Goal: Contribute content: Add original content to the website for others to see

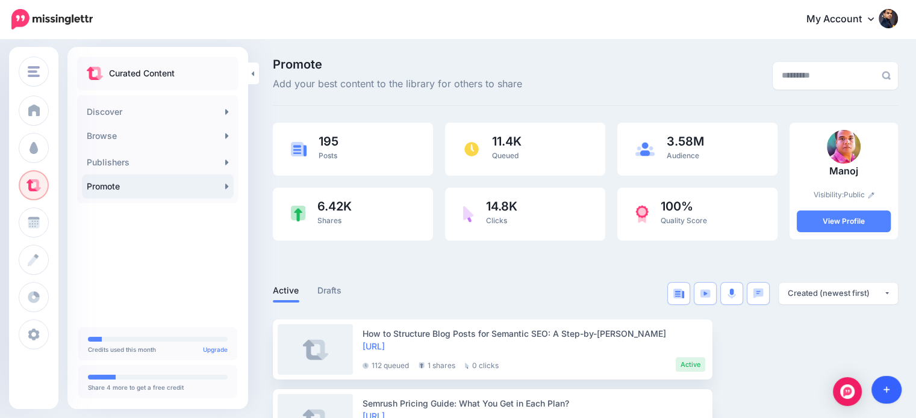
click at [890, 385] on link at bounding box center [886, 390] width 31 height 28
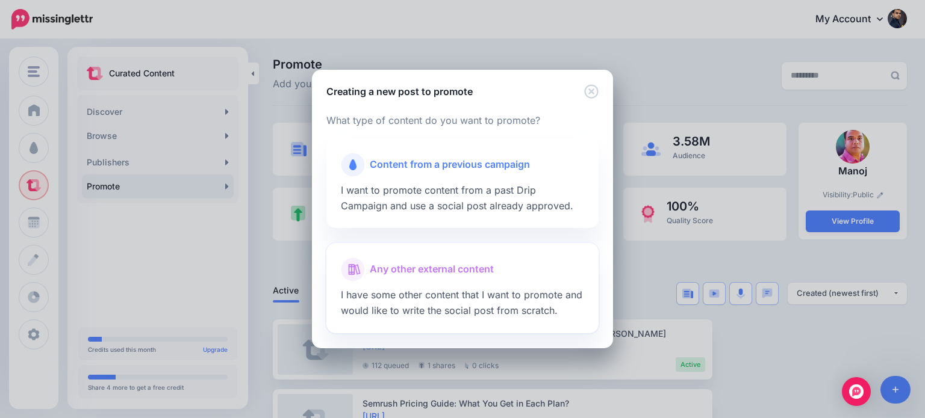
click at [455, 272] on span "Any other external content" at bounding box center [432, 270] width 124 height 16
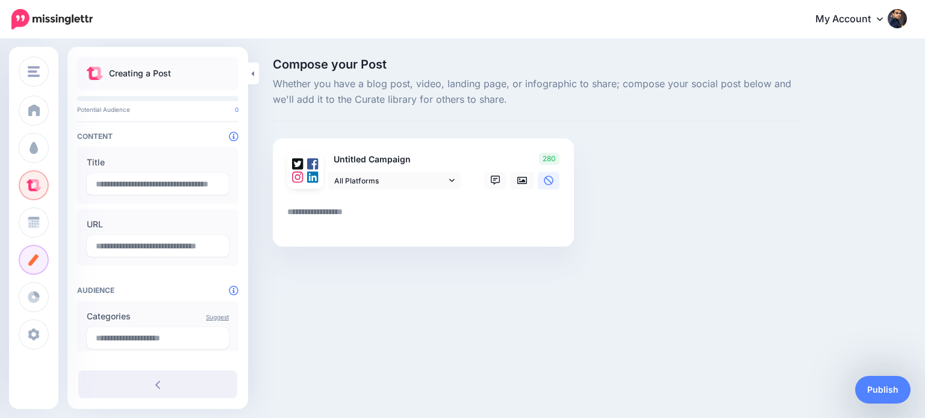
click at [291, 211] on textarea at bounding box center [425, 216] width 277 height 23
paste textarea "**********"
type textarea "**********"
type input "**********"
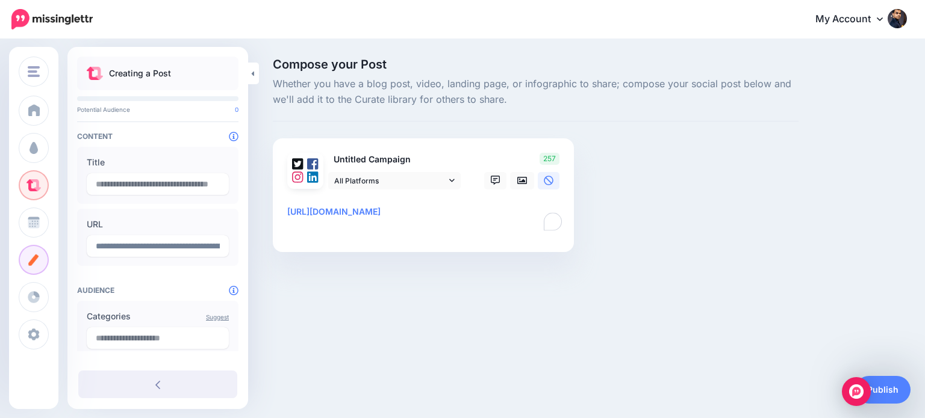
type textarea "**********"
click at [144, 181] on input "text" at bounding box center [158, 184] width 142 height 22
paste input "**********"
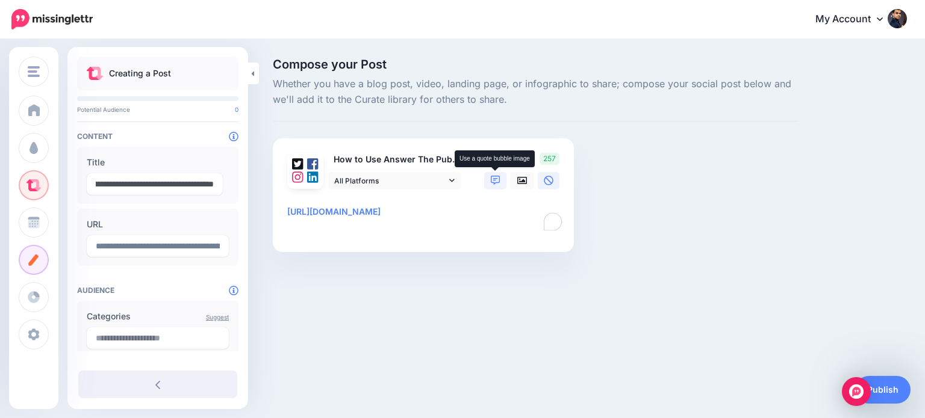
type input "**********"
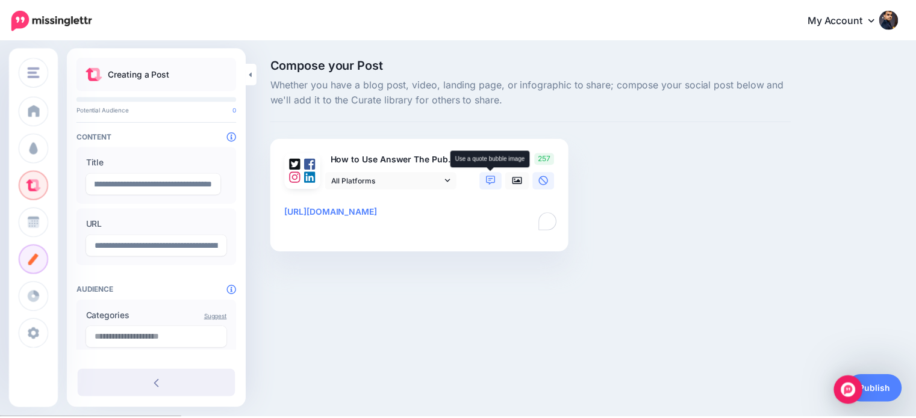
scroll to position [0, 0]
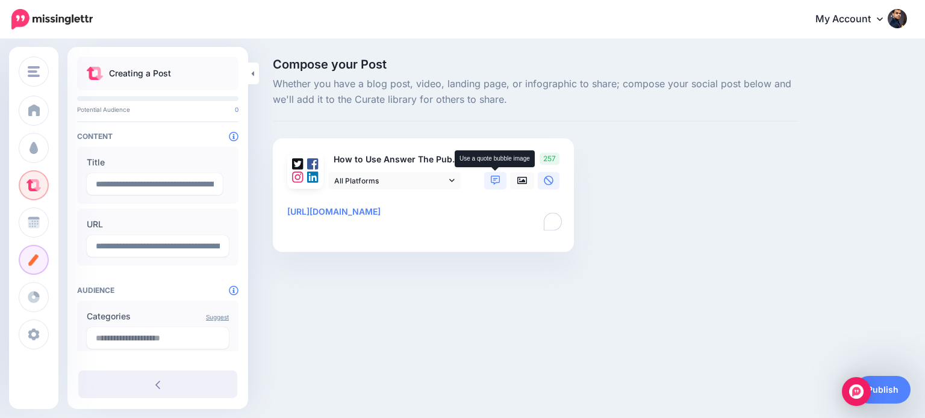
click at [494, 176] on icon at bounding box center [496, 181] width 10 height 10
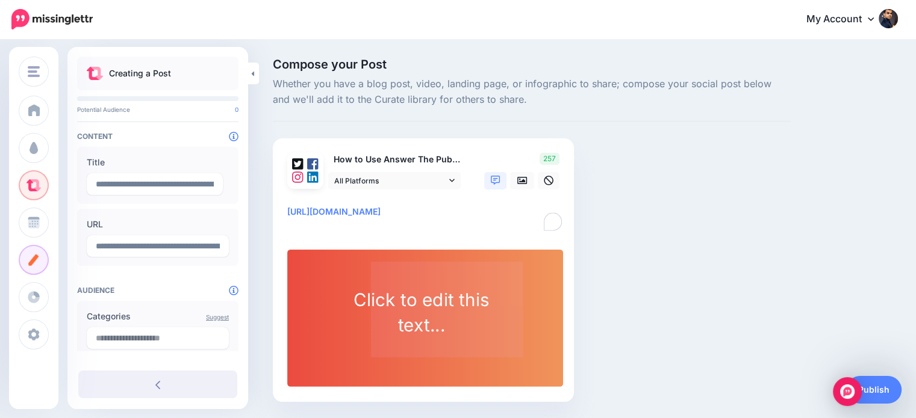
click at [400, 317] on div "Click to edit this text..." at bounding box center [421, 312] width 160 height 49
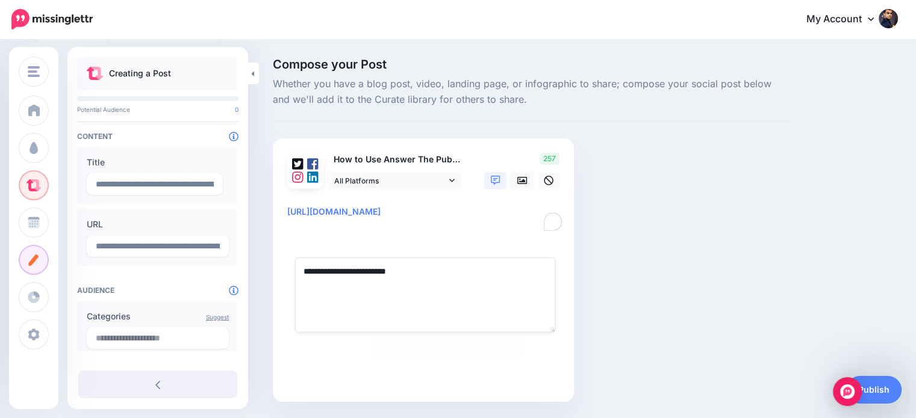
paste textarea "**********"
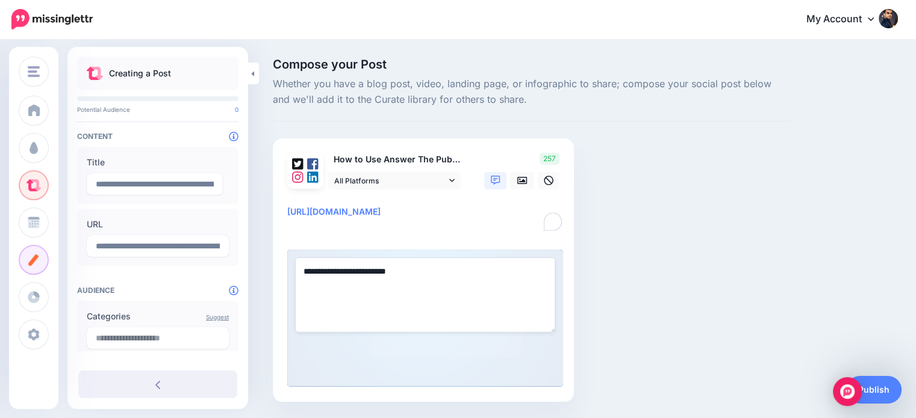
type textarea "**********"
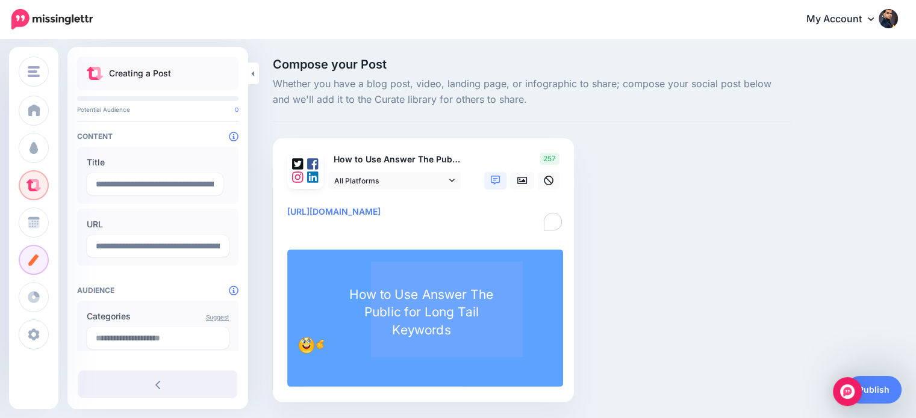
click at [288, 208] on textarea "**********" at bounding box center [425, 219] width 277 height 29
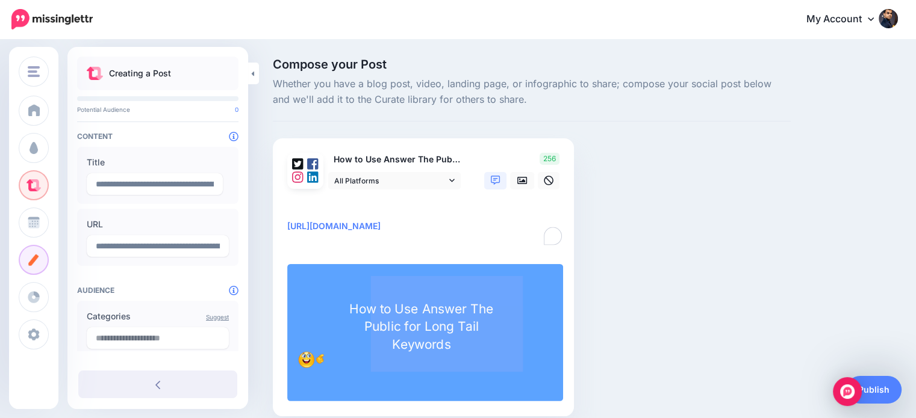
click at [325, 202] on div at bounding box center [423, 197] width 272 height 15
click at [326, 206] on textarea "**********" at bounding box center [425, 226] width 277 height 43
paste textarea "**********"
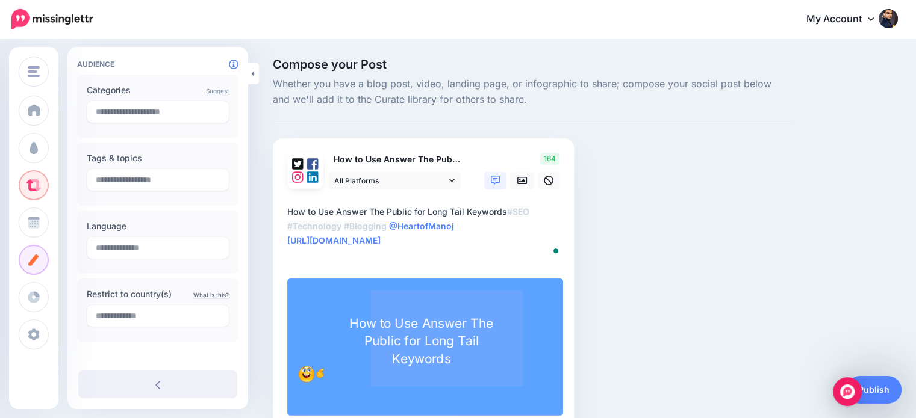
scroll to position [231, 0]
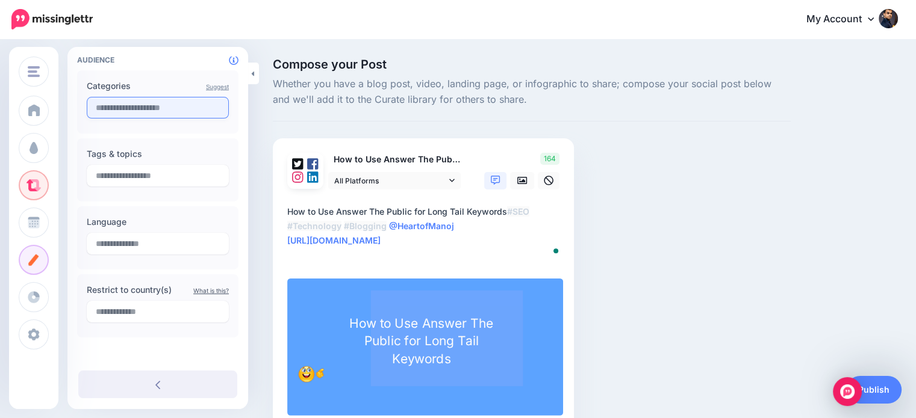
type textarea "**********"
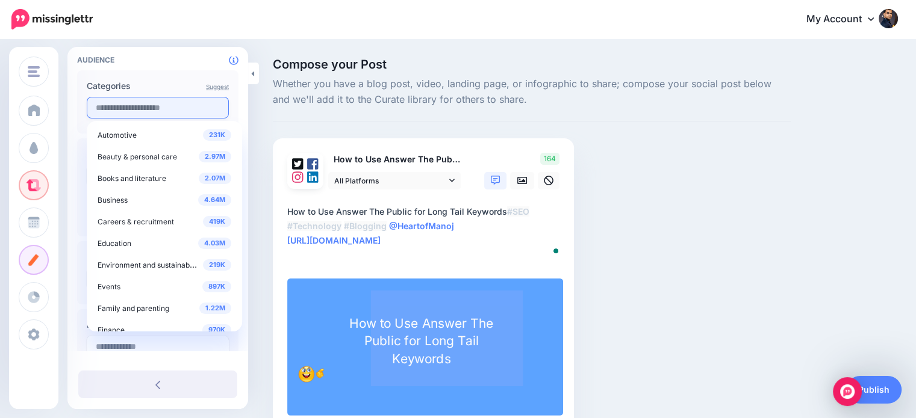
click at [123, 109] on input "text" at bounding box center [158, 108] width 142 height 22
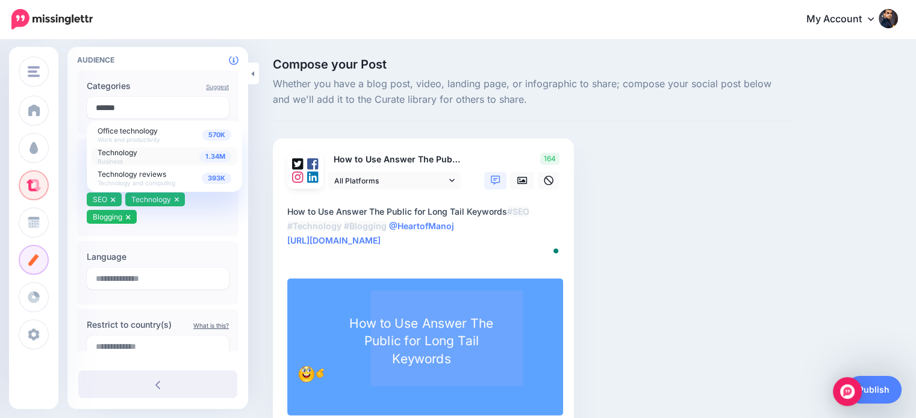
type input "******"
click at [128, 156] on span "Technology" at bounding box center [118, 152] width 40 height 9
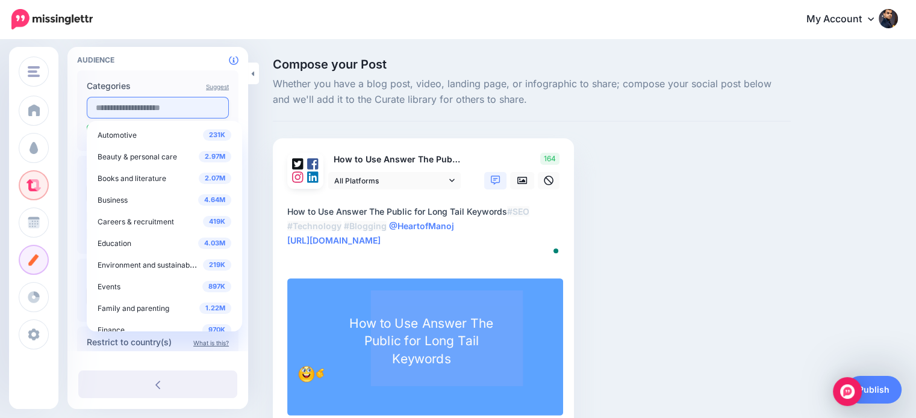
click at [166, 107] on input "text" at bounding box center [158, 108] width 142 height 22
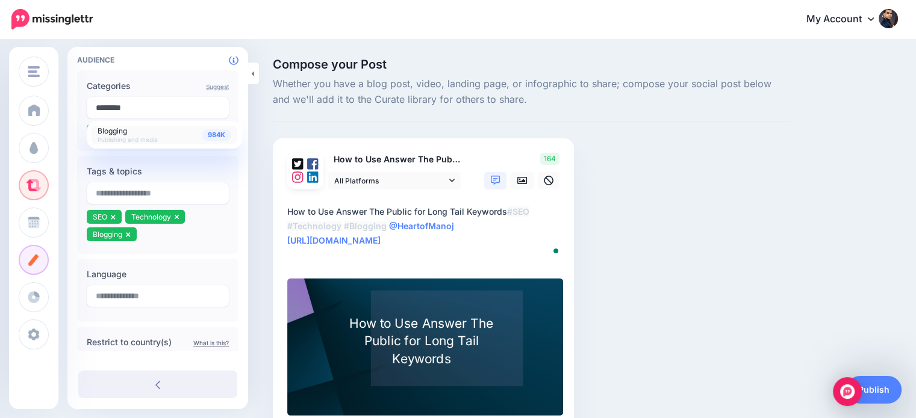
type input "********"
click at [142, 132] on div "984K Blogging Publishing and media" at bounding box center [165, 134] width 134 height 17
click at [148, 109] on input "text" at bounding box center [158, 108] width 142 height 22
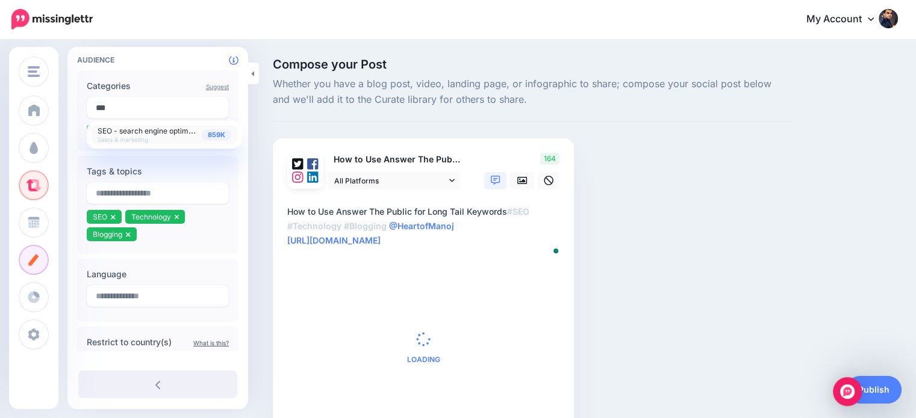
type input "***"
click at [144, 129] on span "SEO - search engine optimization" at bounding box center [155, 130] width 114 height 10
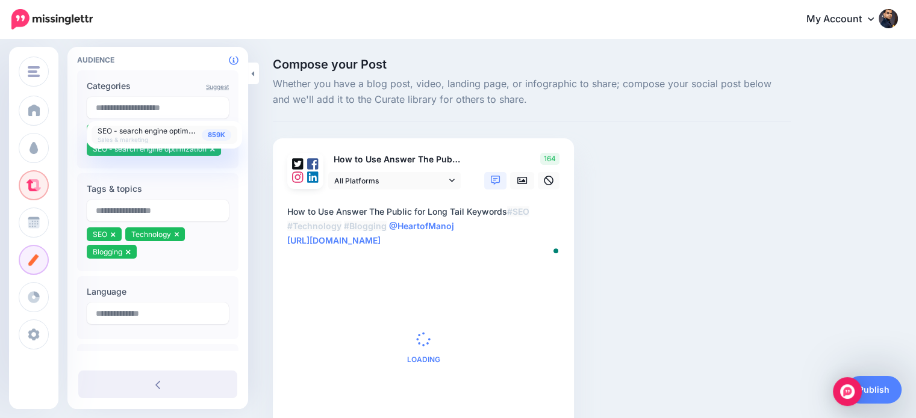
click at [266, 106] on div "Compose your Post Whether you have a blog post, video, landing page, or infogra…" at bounding box center [532, 262] width 536 height 409
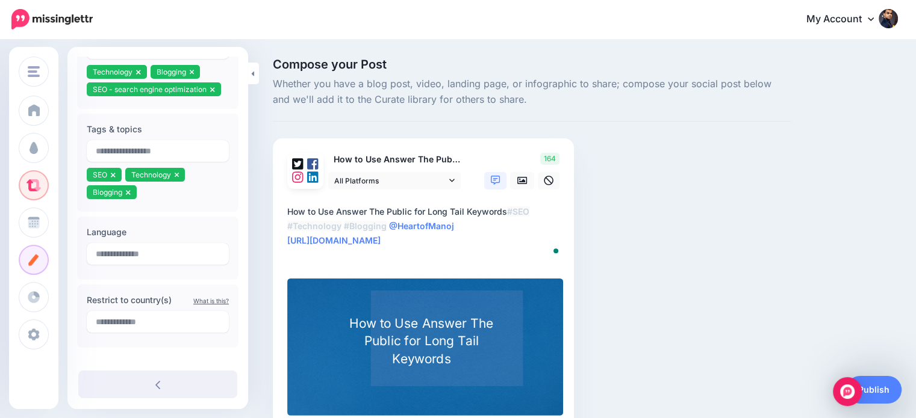
scroll to position [300, 0]
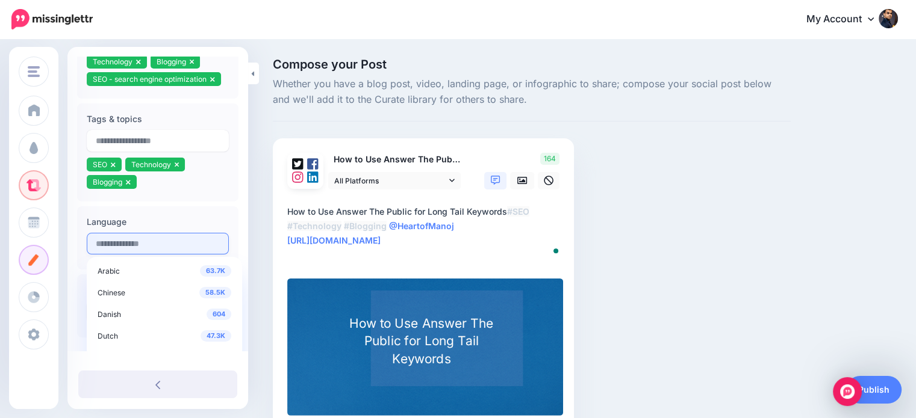
click at [175, 245] on input "text" at bounding box center [158, 244] width 142 height 22
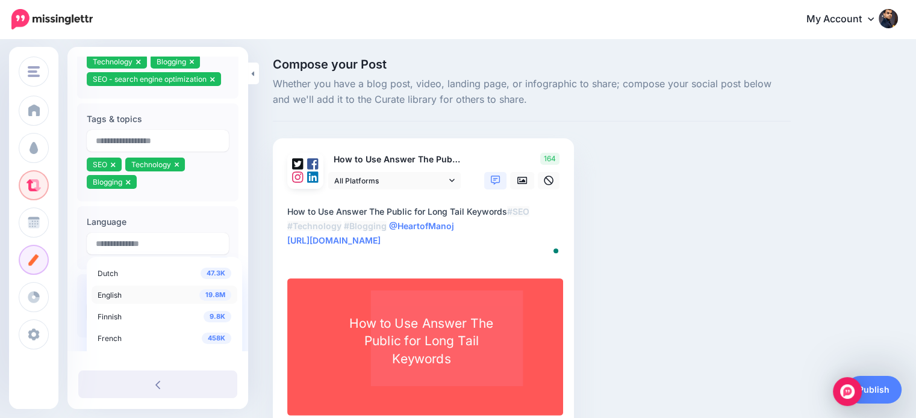
click at [217, 294] on span "19.8M" at bounding box center [215, 295] width 32 height 11
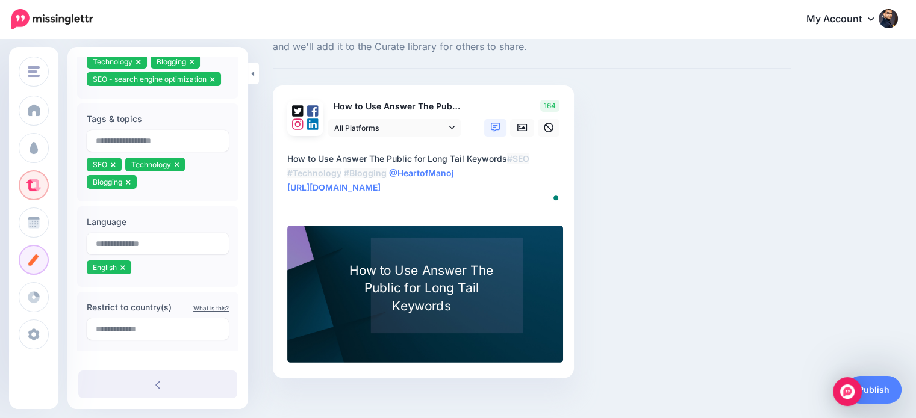
scroll to position [66, 0]
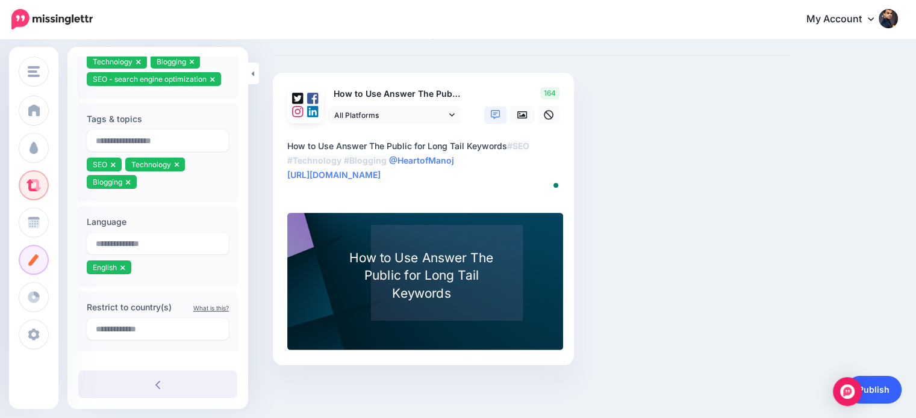
click at [881, 385] on link "Publish" at bounding box center [873, 390] width 55 height 28
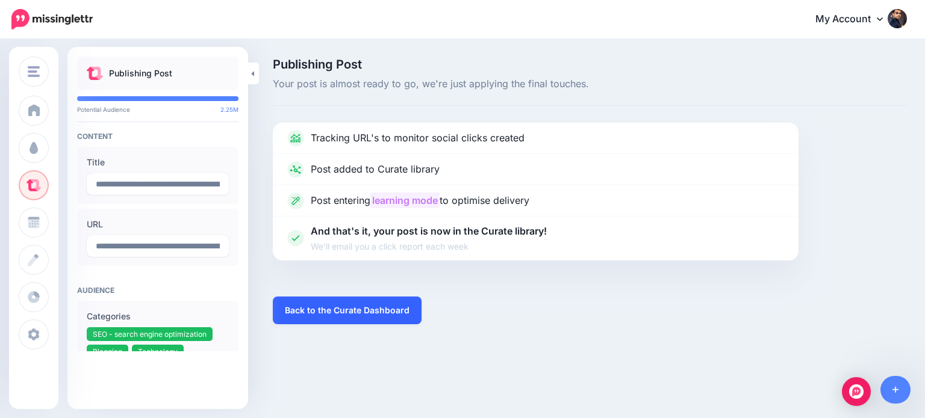
click at [370, 307] on link "Back to the Curate Dashboard" at bounding box center [347, 311] width 149 height 28
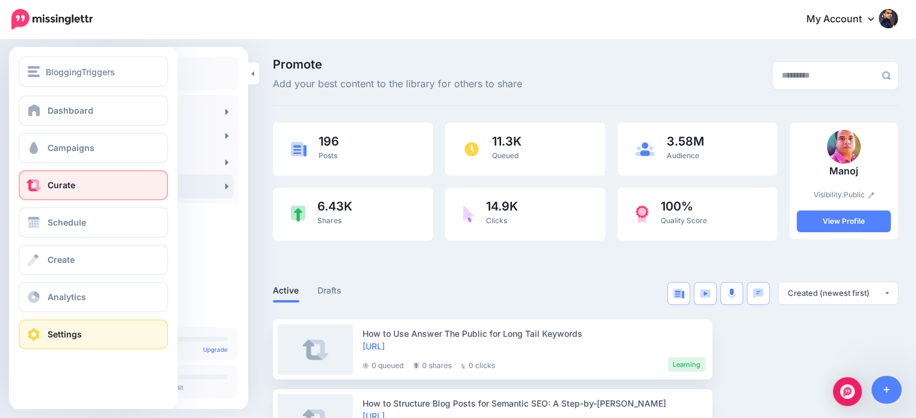
click at [50, 334] on span "Settings" at bounding box center [65, 334] width 34 height 10
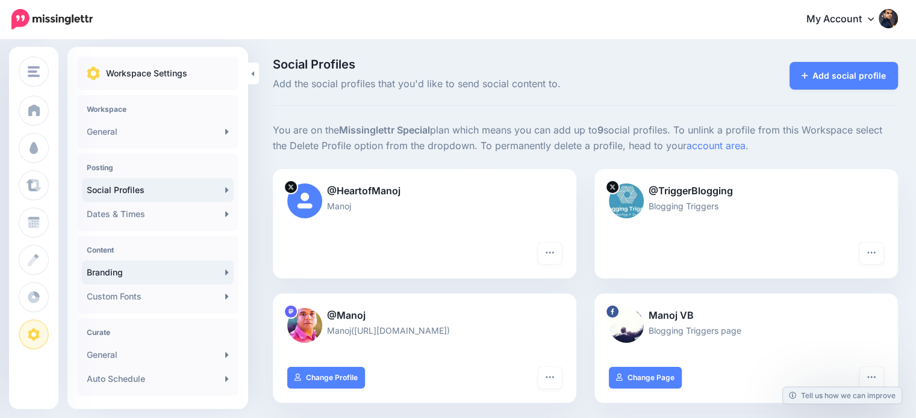
click at [130, 272] on link "Branding" at bounding box center [158, 273] width 152 height 24
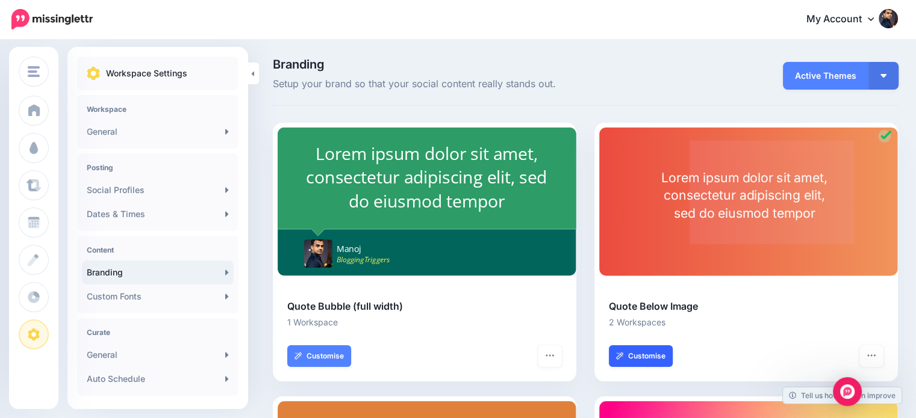
click at [658, 358] on link "Customise" at bounding box center [641, 357] width 64 height 22
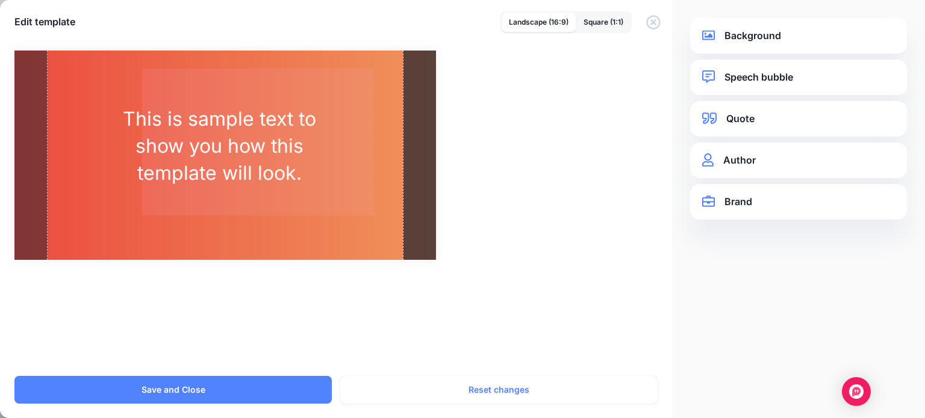
click at [753, 36] on link "Background" at bounding box center [798, 36] width 193 height 16
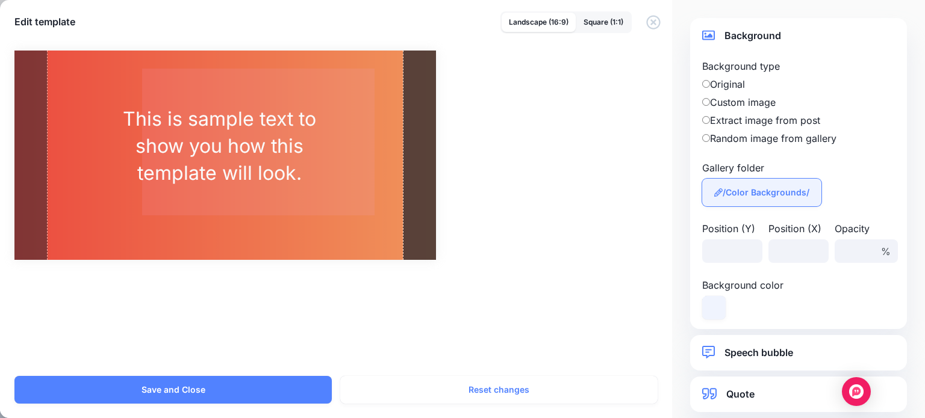
click at [748, 188] on span "/Color Backgrounds/" at bounding box center [766, 192] width 87 height 8
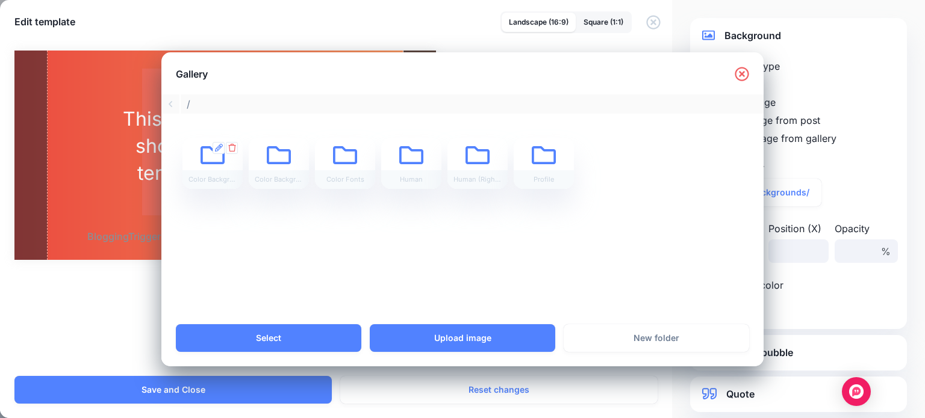
click at [208, 163] on icon at bounding box center [213, 155] width 24 height 18
click at [216, 146] on icon at bounding box center [219, 148] width 8 height 8
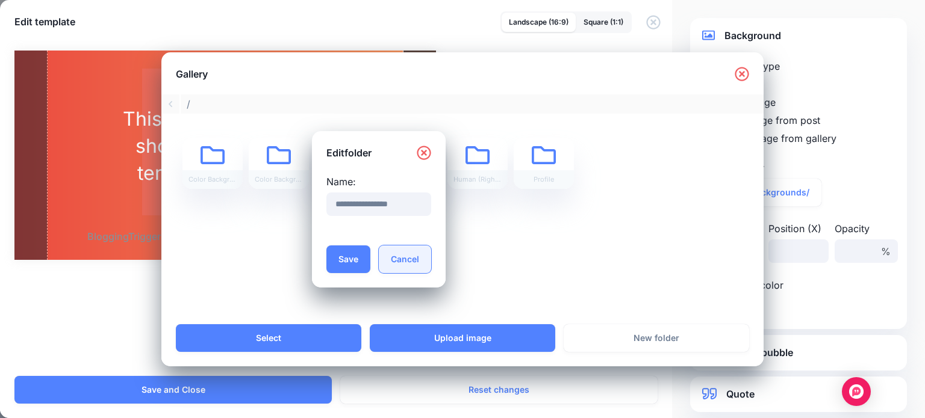
click at [418, 258] on button "Cancel" at bounding box center [405, 260] width 52 height 28
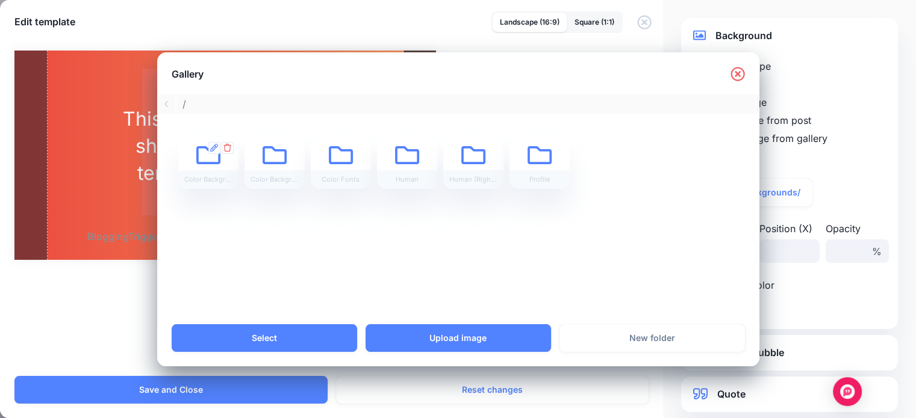
click at [200, 163] on icon at bounding box center [208, 155] width 24 height 18
click at [216, 158] on icon at bounding box center [208, 164] width 24 height 24
click at [267, 331] on link "Select" at bounding box center [264, 339] width 185 height 28
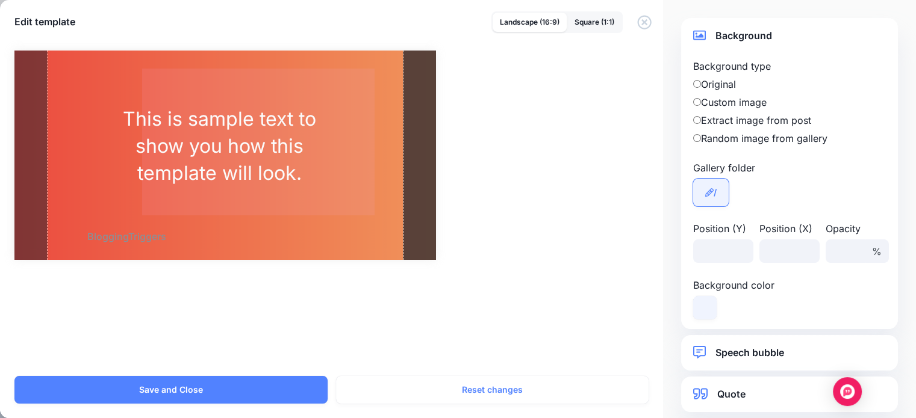
click at [714, 191] on span "/" at bounding box center [715, 192] width 3 height 8
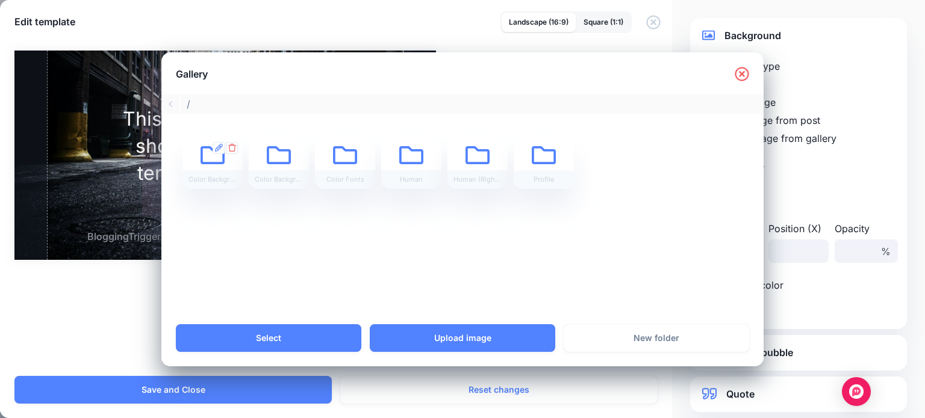
click at [210, 150] on div "Color Backgrounds" at bounding box center [212, 163] width 60 height 51
click at [211, 154] on icon at bounding box center [213, 164] width 24 height 24
click at [219, 145] on icon at bounding box center [219, 148] width 8 height 8
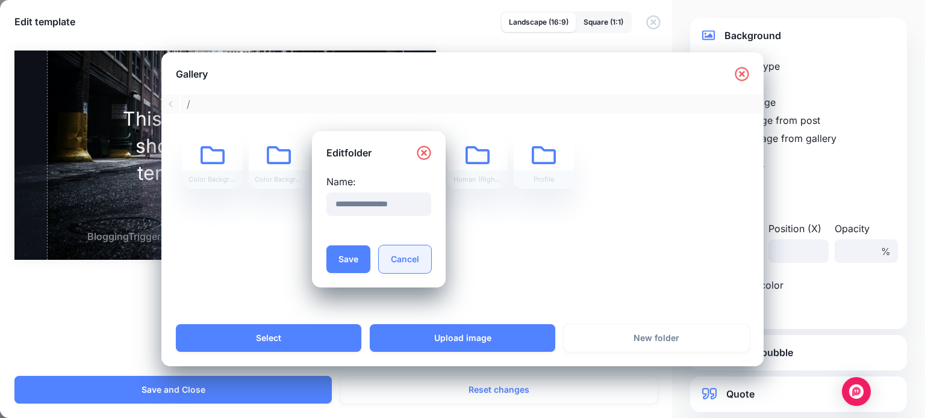
click at [429, 258] on button "Cancel" at bounding box center [405, 260] width 52 height 28
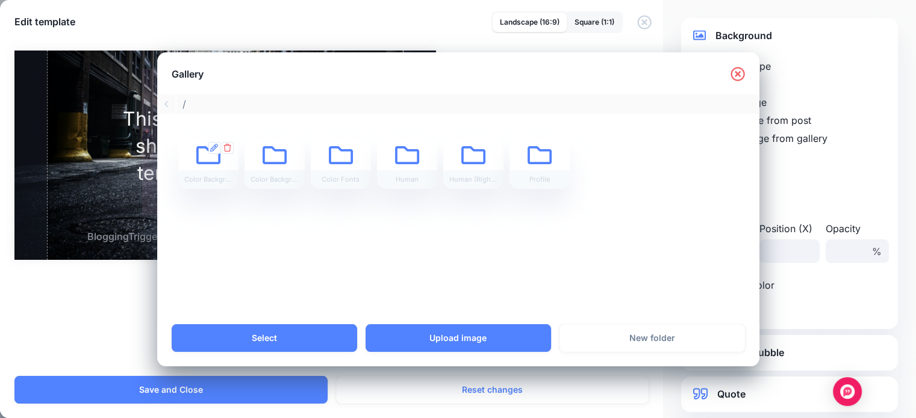
click at [211, 158] on icon at bounding box center [208, 164] width 24 height 24
click at [216, 168] on icon at bounding box center [208, 164] width 24 height 24
click at [202, 158] on icon at bounding box center [208, 164] width 24 height 24
click at [210, 176] on div "Color Backgrounds" at bounding box center [208, 179] width 60 height 19
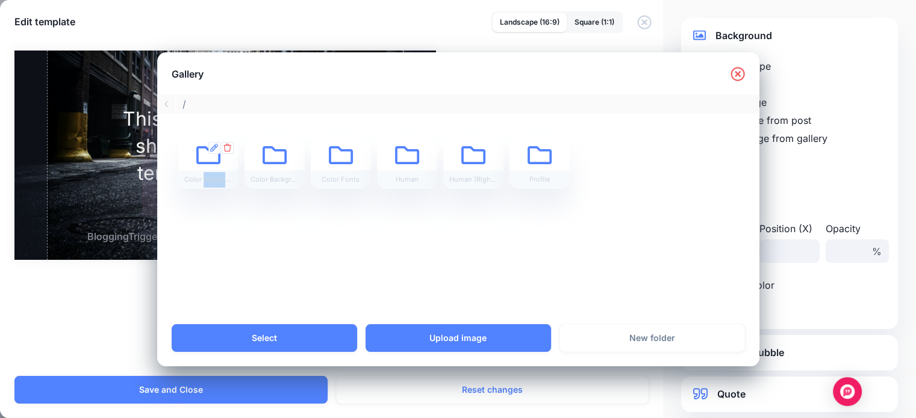
click at [210, 176] on div "Color Backgrounds" at bounding box center [208, 179] width 60 height 19
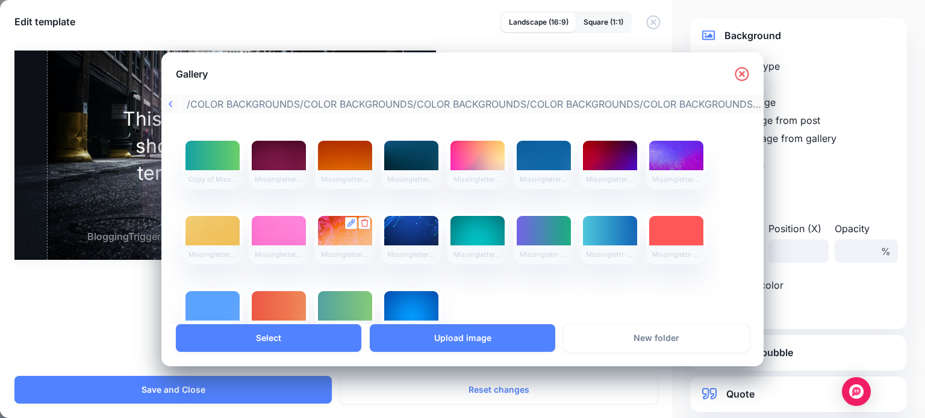
click at [368, 223] on icon at bounding box center [365, 223] width 8 height 8
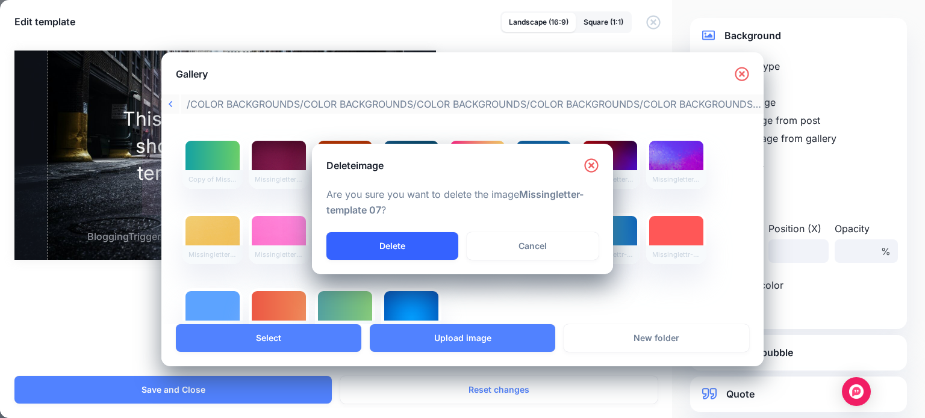
click at [423, 235] on link "Delete" at bounding box center [392, 246] width 132 height 28
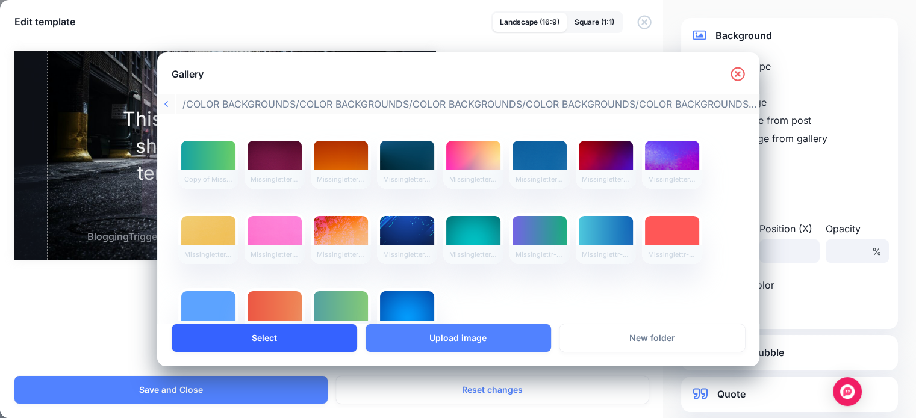
click at [282, 332] on link "Select" at bounding box center [264, 339] width 185 height 28
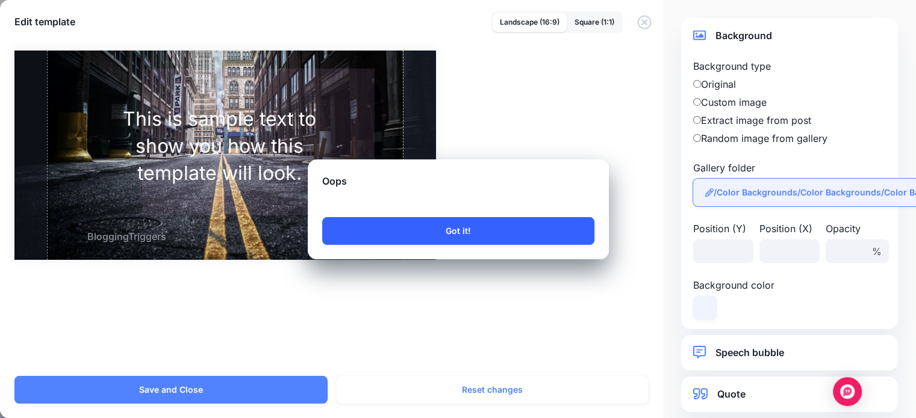
click at [446, 231] on button "Got it!" at bounding box center [458, 231] width 272 height 28
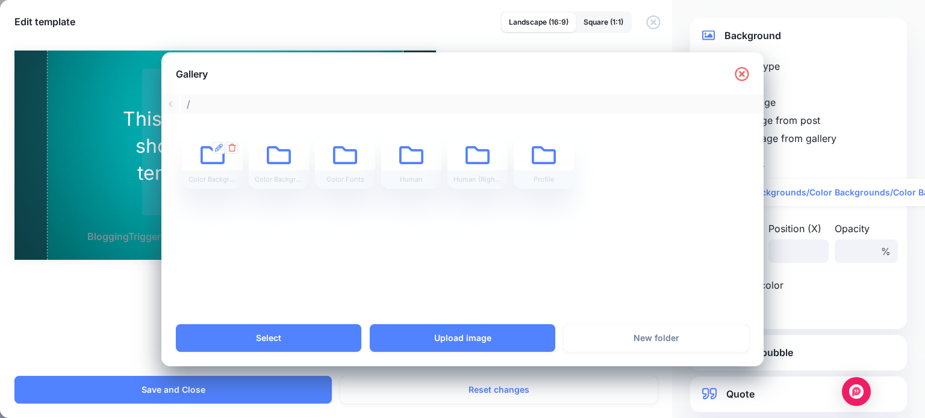
click at [213, 160] on icon at bounding box center [213, 164] width 24 height 24
click at [205, 149] on div "Color Backgrounds" at bounding box center [212, 163] width 60 height 51
click at [205, 148] on icon at bounding box center [213, 155] width 24 height 18
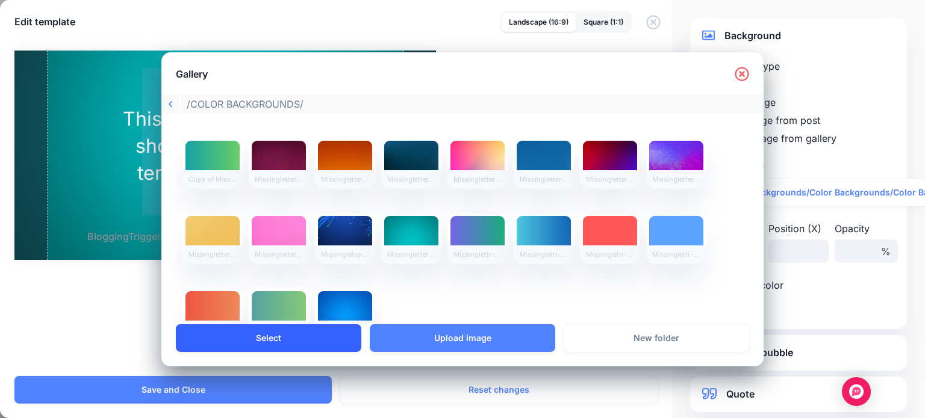
click at [334, 337] on link "Select" at bounding box center [268, 339] width 185 height 28
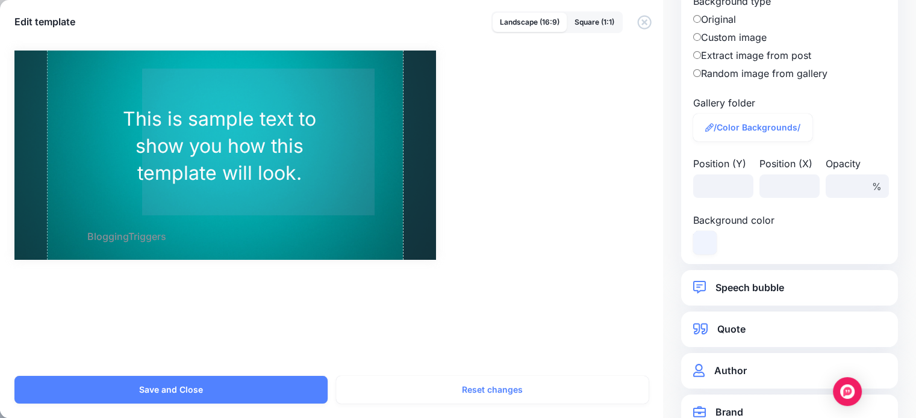
scroll to position [95, 0]
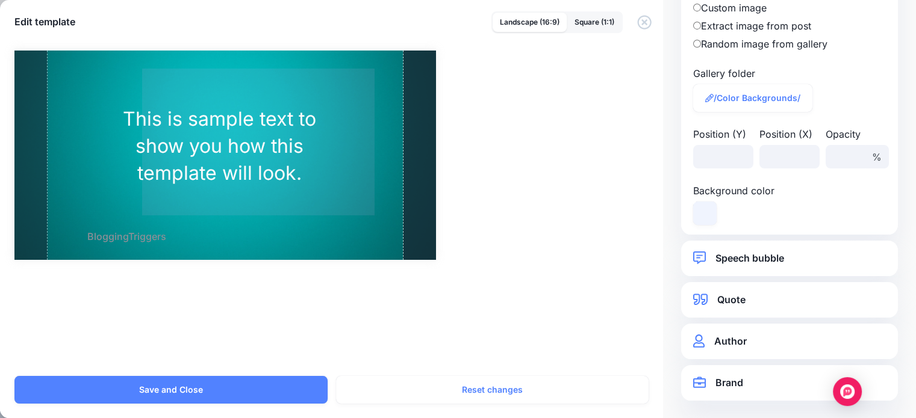
click at [741, 380] on link "Brand" at bounding box center [789, 383] width 193 height 16
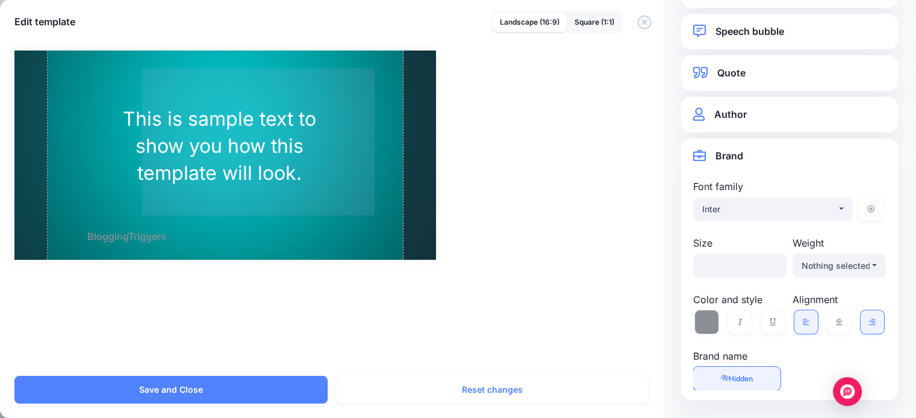
scroll to position [46, 0]
click at [749, 378] on span "Hidden" at bounding box center [741, 379] width 24 height 9
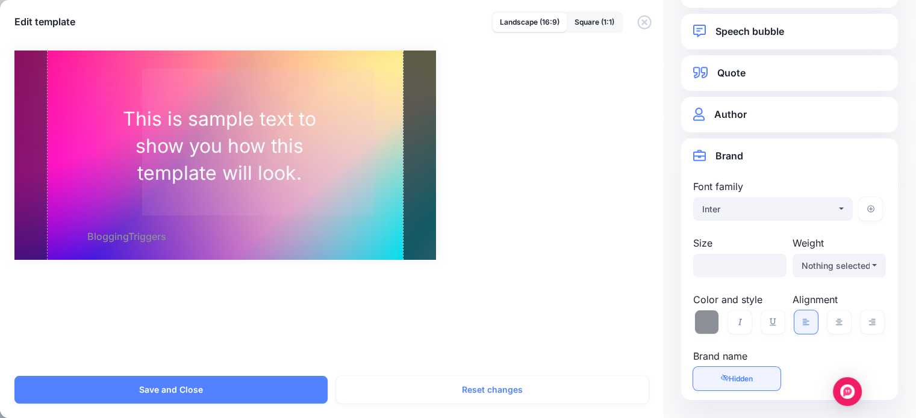
click at [754, 381] on link "Visible Hidden" at bounding box center [736, 378] width 87 height 23
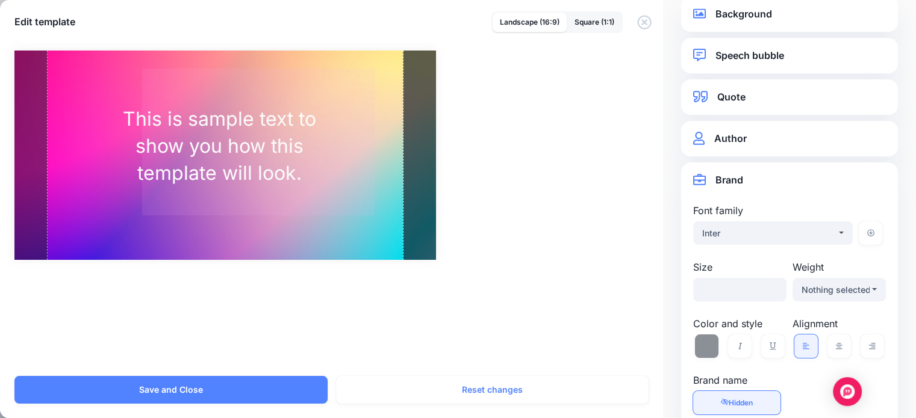
scroll to position [0, 0]
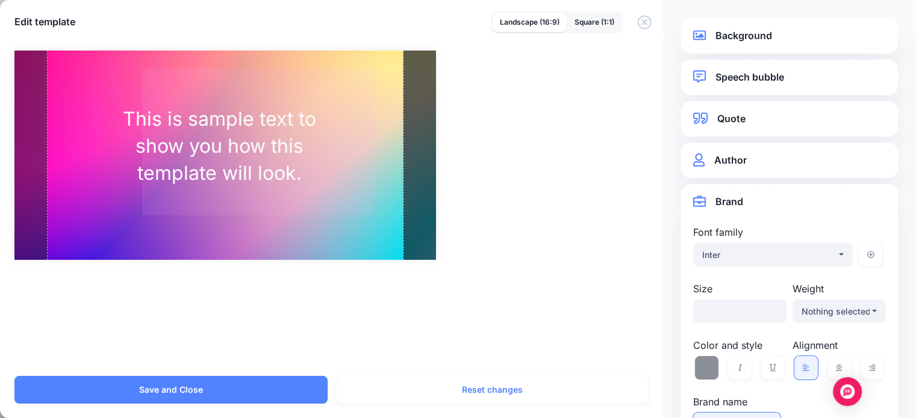
click at [754, 35] on link "Background" at bounding box center [789, 36] width 193 height 16
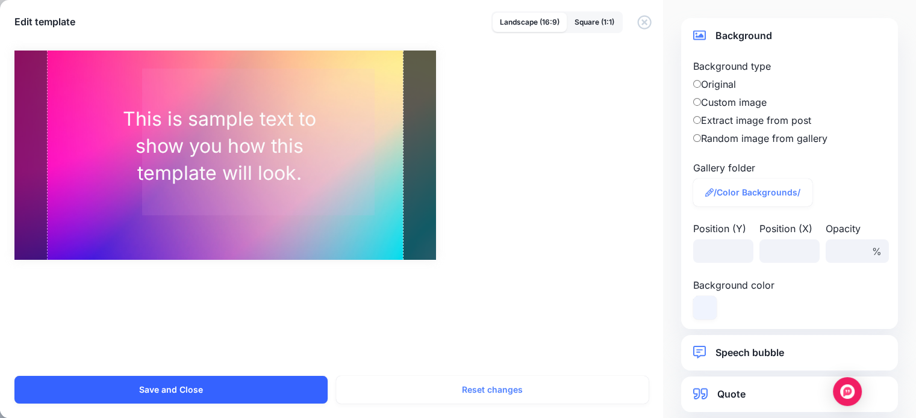
click at [306, 393] on button "Save and Close" at bounding box center [170, 390] width 313 height 28
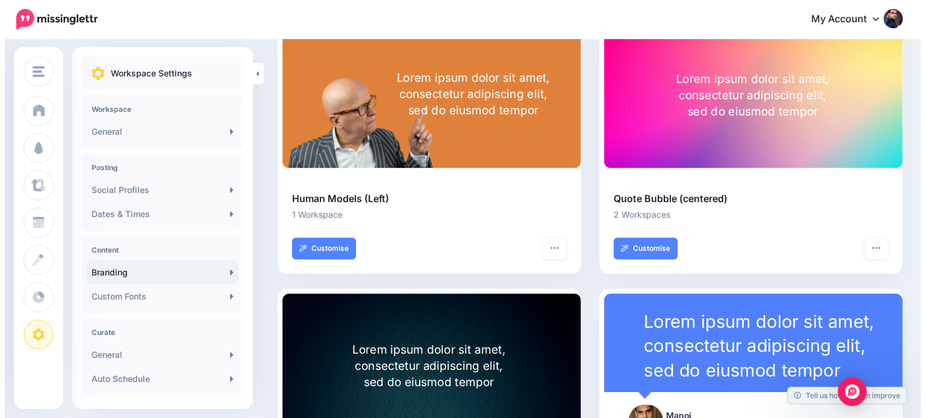
scroll to position [386, 0]
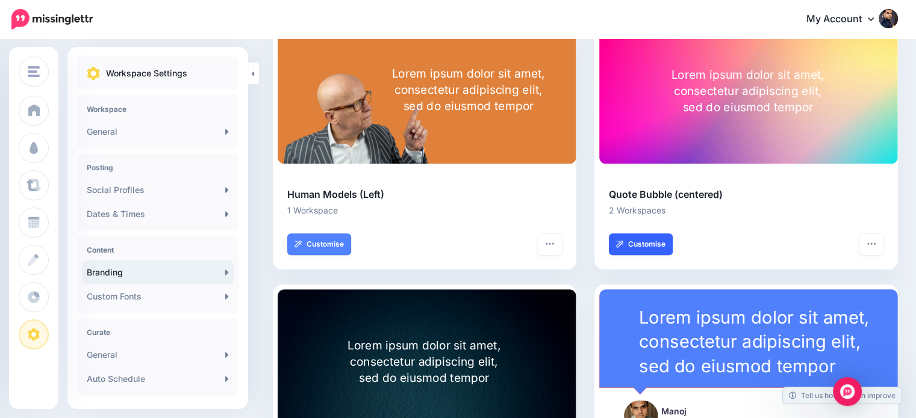
click at [657, 243] on link "Customise" at bounding box center [641, 245] width 64 height 22
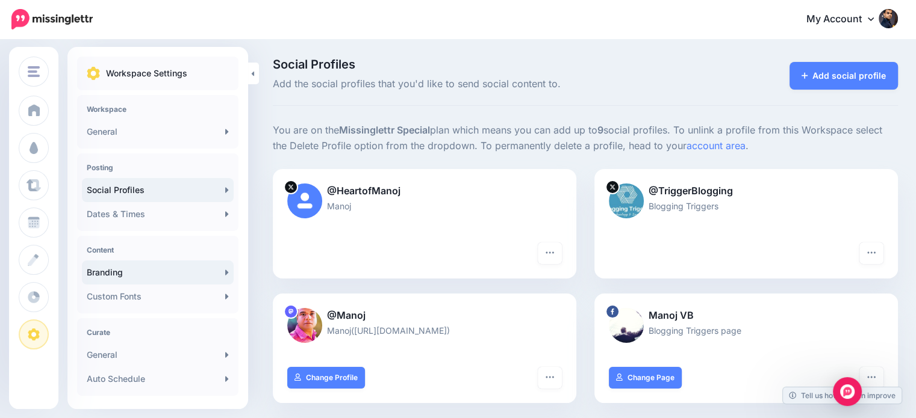
click at [116, 274] on link "Branding" at bounding box center [158, 273] width 152 height 24
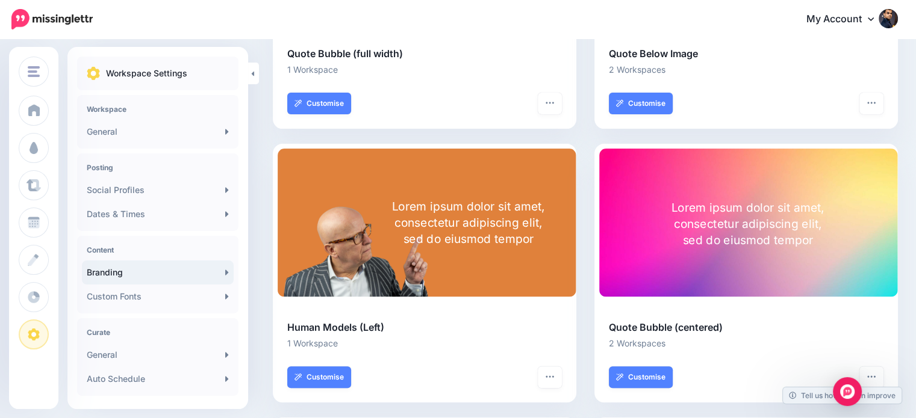
scroll to position [287, 0]
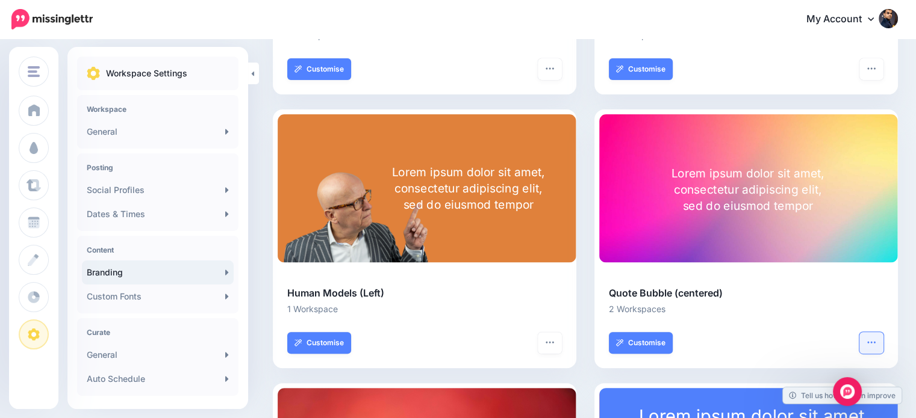
click at [876, 343] on icon "button" at bounding box center [871, 343] width 10 height 10
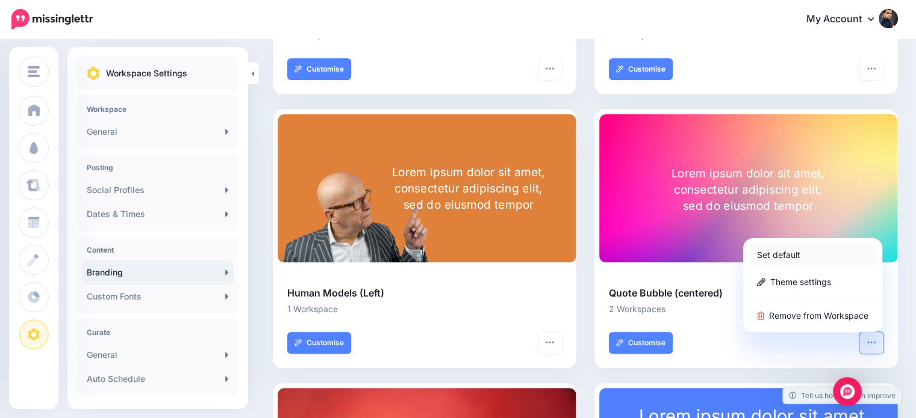
click at [785, 253] on link "Set default" at bounding box center [812, 254] width 129 height 23
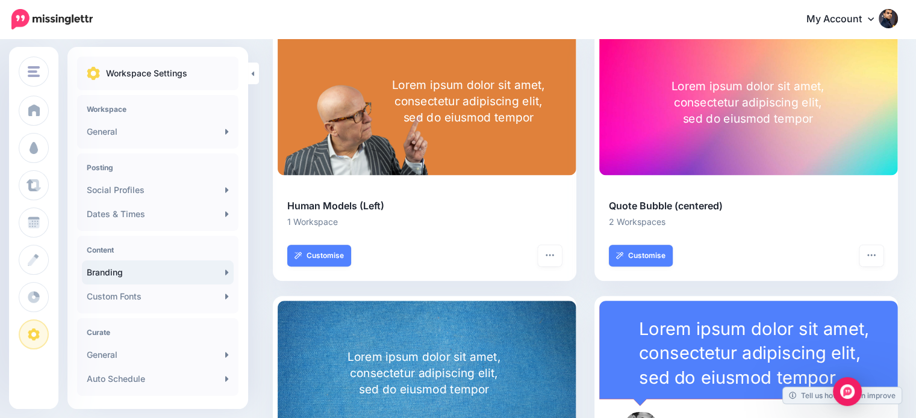
scroll to position [385, 0]
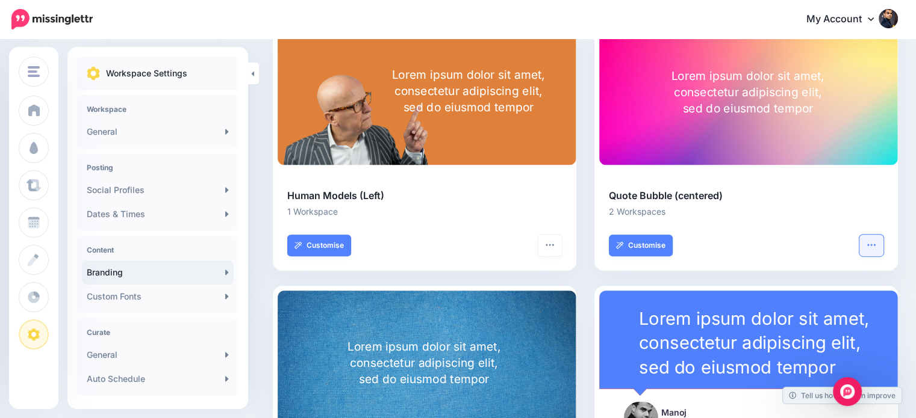
click at [876, 245] on icon "button" at bounding box center [871, 245] width 10 height 10
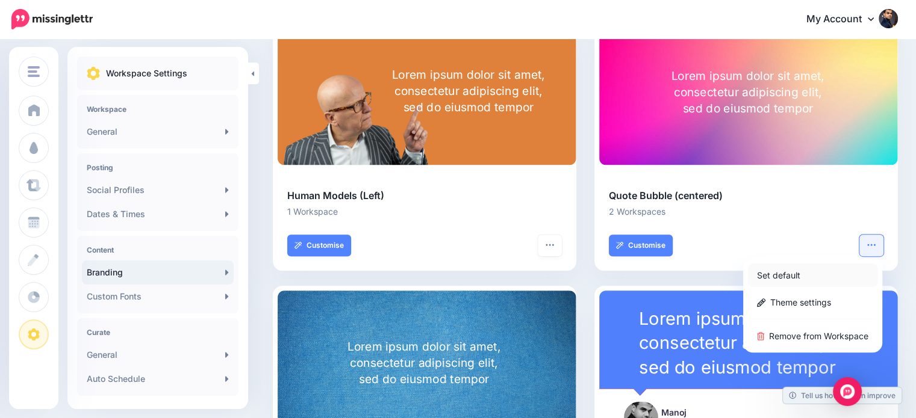
click at [801, 274] on link "Set default" at bounding box center [812, 275] width 129 height 23
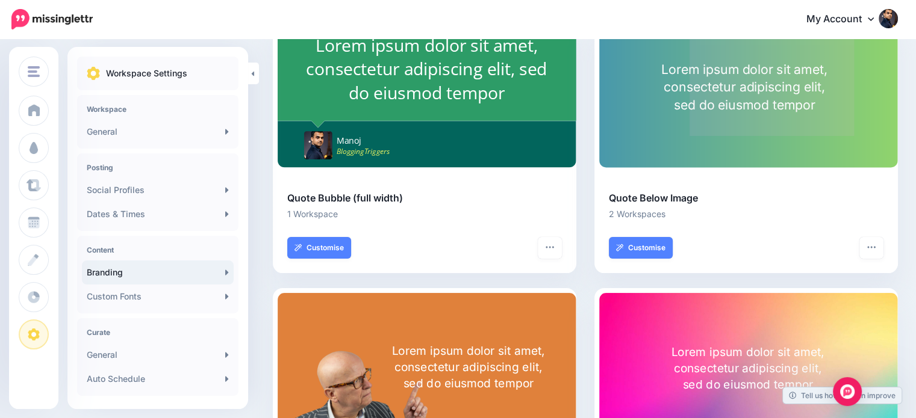
scroll to position [0, 0]
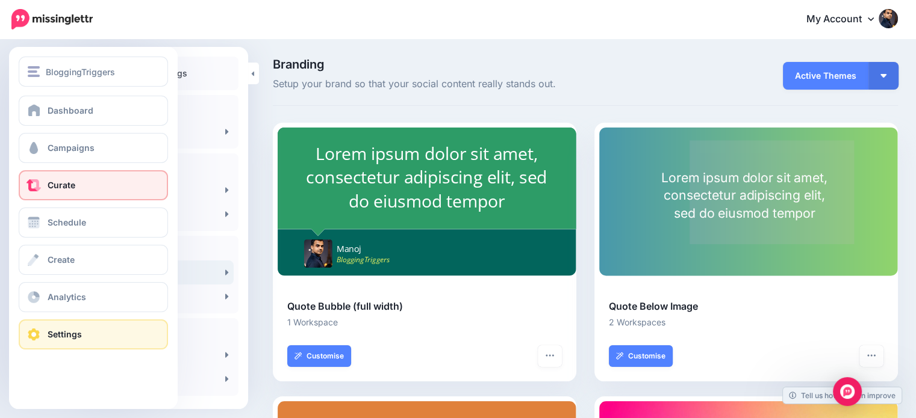
click at [49, 191] on link "Curate" at bounding box center [93, 185] width 149 height 30
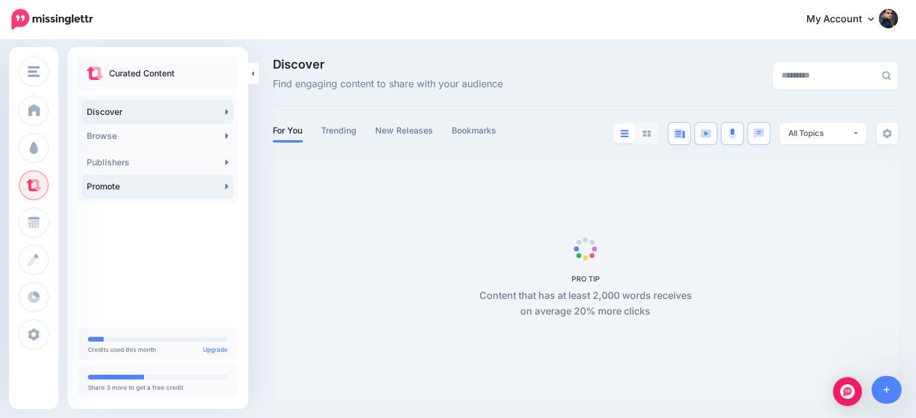
click at [103, 185] on link "Promote" at bounding box center [158, 187] width 152 height 24
